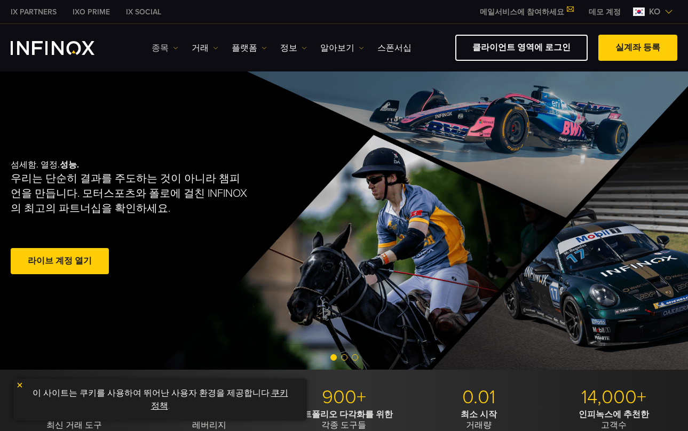
click at [173, 47] on img at bounding box center [175, 47] width 5 height 5
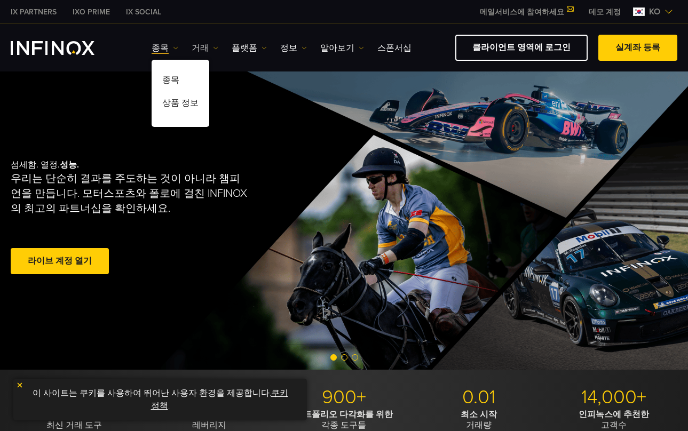
click at [208, 45] on link "거래" at bounding box center [205, 48] width 27 height 13
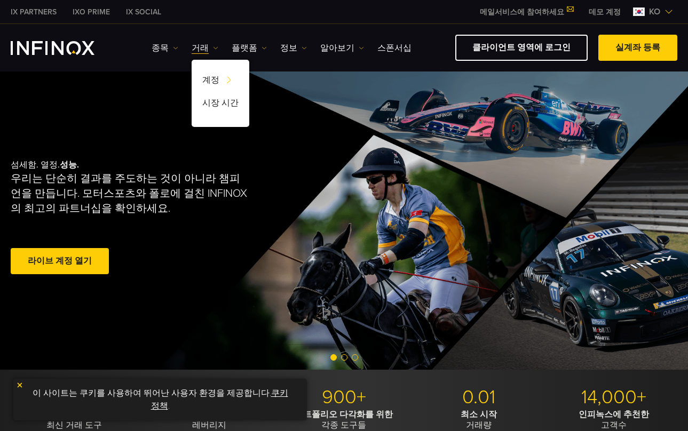
click at [482, 104] on div "섬세함. 열정. 성능. 우리는 단순히 결과를 주도하는 것이 아니라 챔피언을 만듭니다. 모터스포츠와 폴로에 걸친 INFINOX의 최고의 파트너십…" at bounding box center [344, 218] width 688 height 303
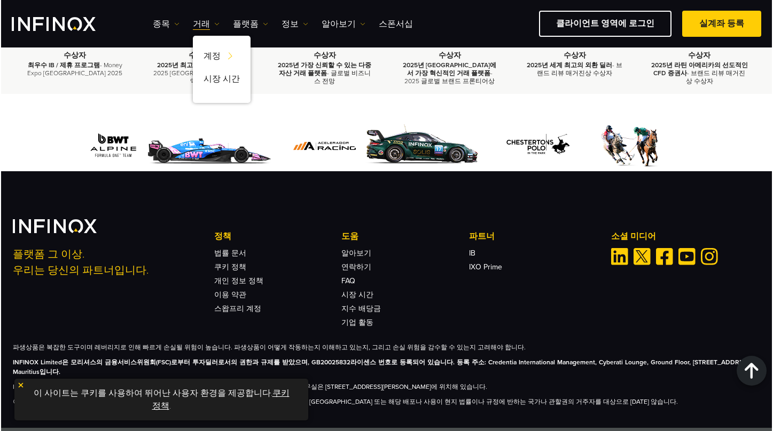
scroll to position [3543, 0]
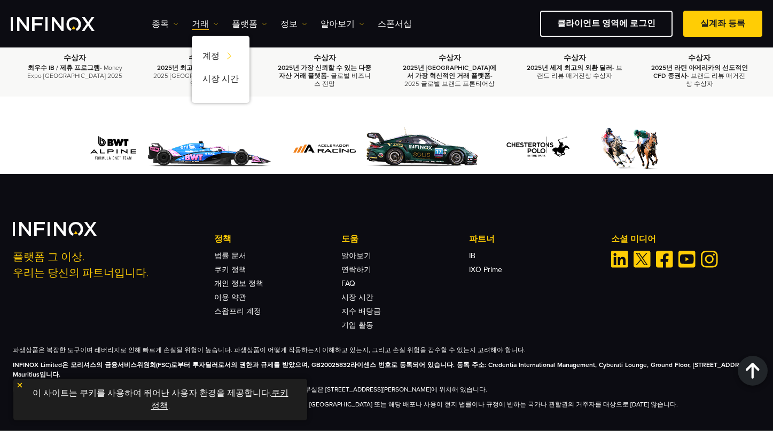
click at [450, 385] on p "INFINOX Global Limited, 상호명 INFINOX는 등록 번호 A000001246로 Anguilla에 등록된 회사입니다. 사무실…" at bounding box center [387, 390] width 748 height 10
click at [19, 384] on img at bounding box center [19, 385] width 7 height 7
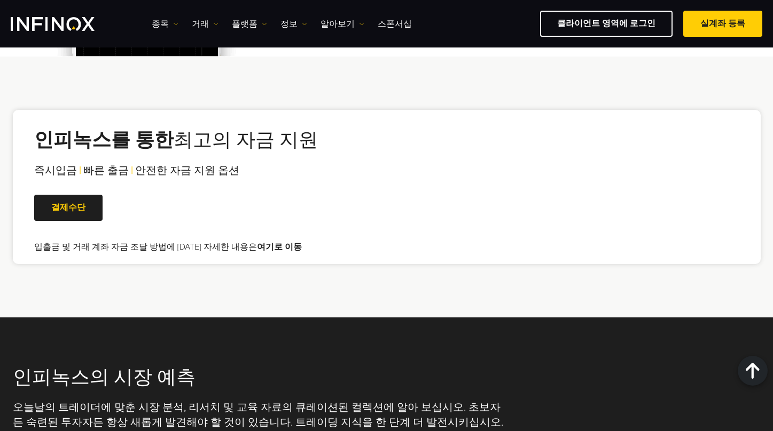
drag, startPoint x: 548, startPoint y: 200, endPoint x: 527, endPoint y: 101, distance: 101.5
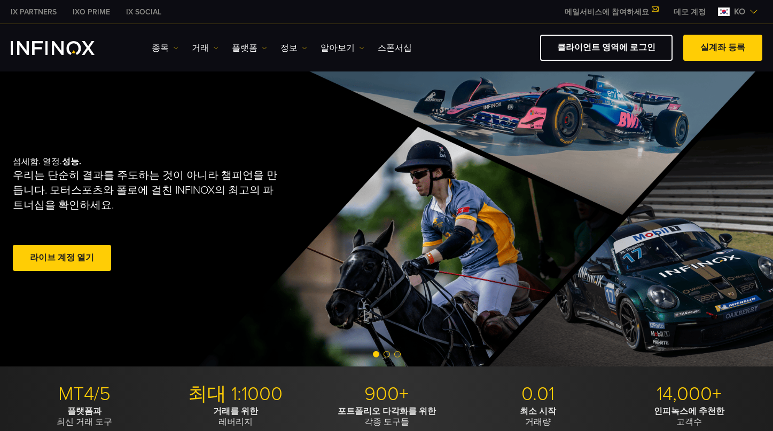
click at [688, 12] on link "데모 계정" at bounding box center [689, 11] width 48 height 11
click at [688, 10] on link "데모 계정" at bounding box center [689, 11] width 48 height 11
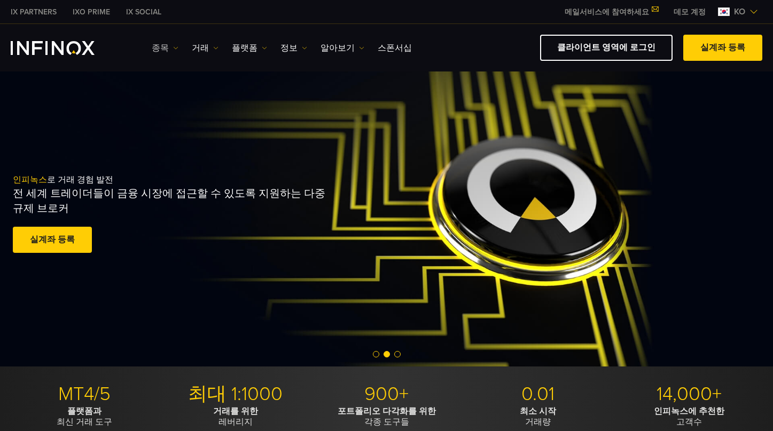
click at [162, 52] on link "종목" at bounding box center [165, 48] width 27 height 13
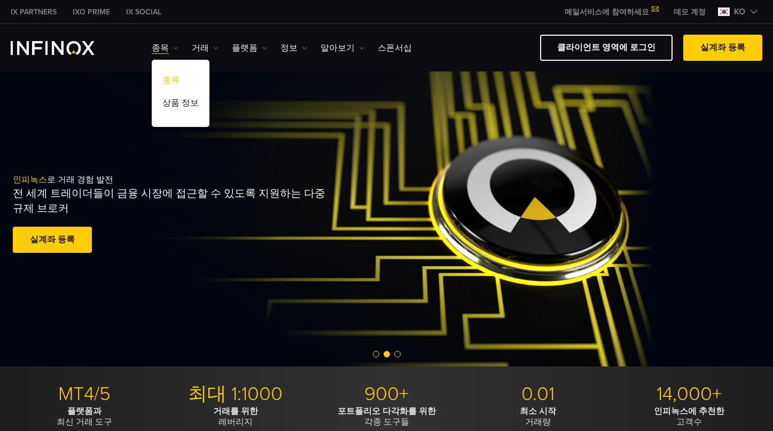
click at [183, 75] on link "종목" at bounding box center [181, 81] width 58 height 23
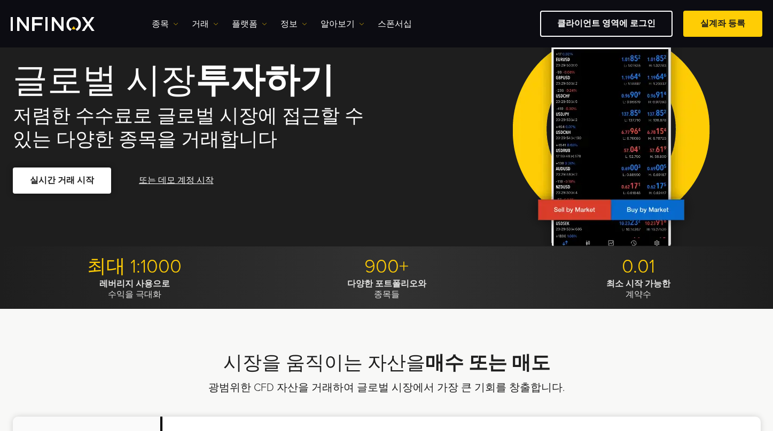
click at [79, 168] on link "실시간 거래 시작" at bounding box center [62, 181] width 98 height 26
